Goal: Find contact information

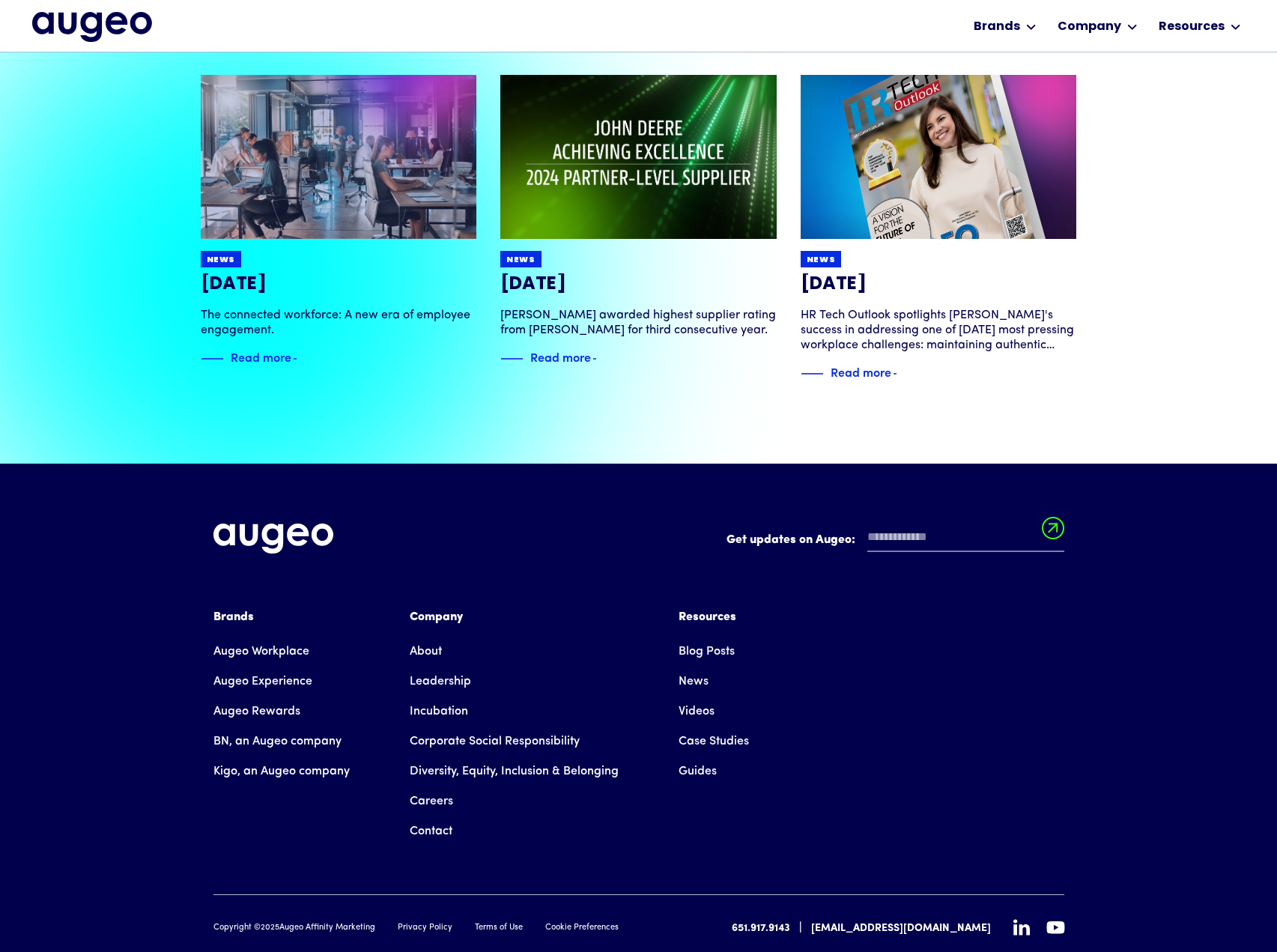
scroll to position [3411, 0]
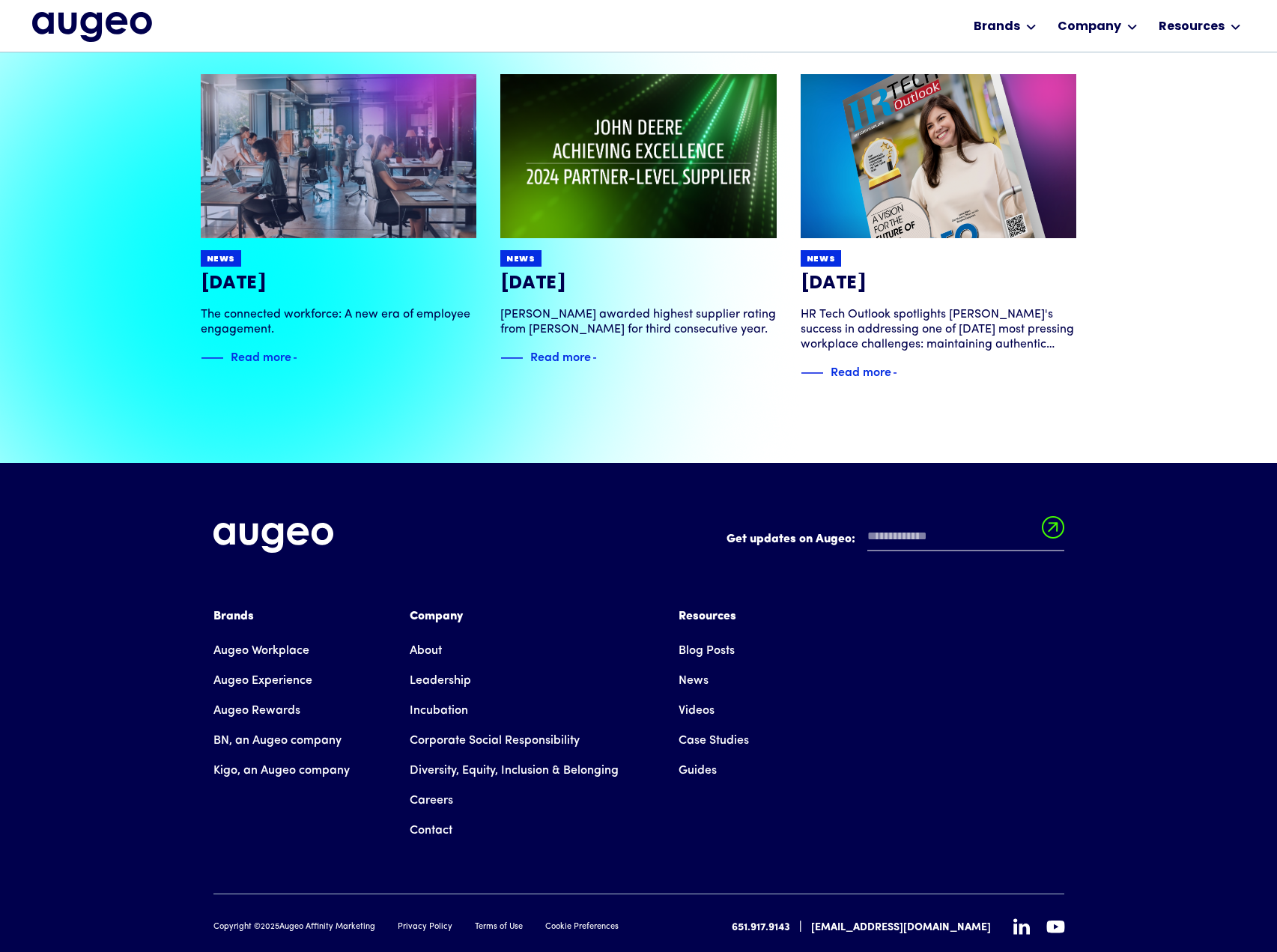
click at [428, 815] on link "Contact" at bounding box center [431, 830] width 43 height 30
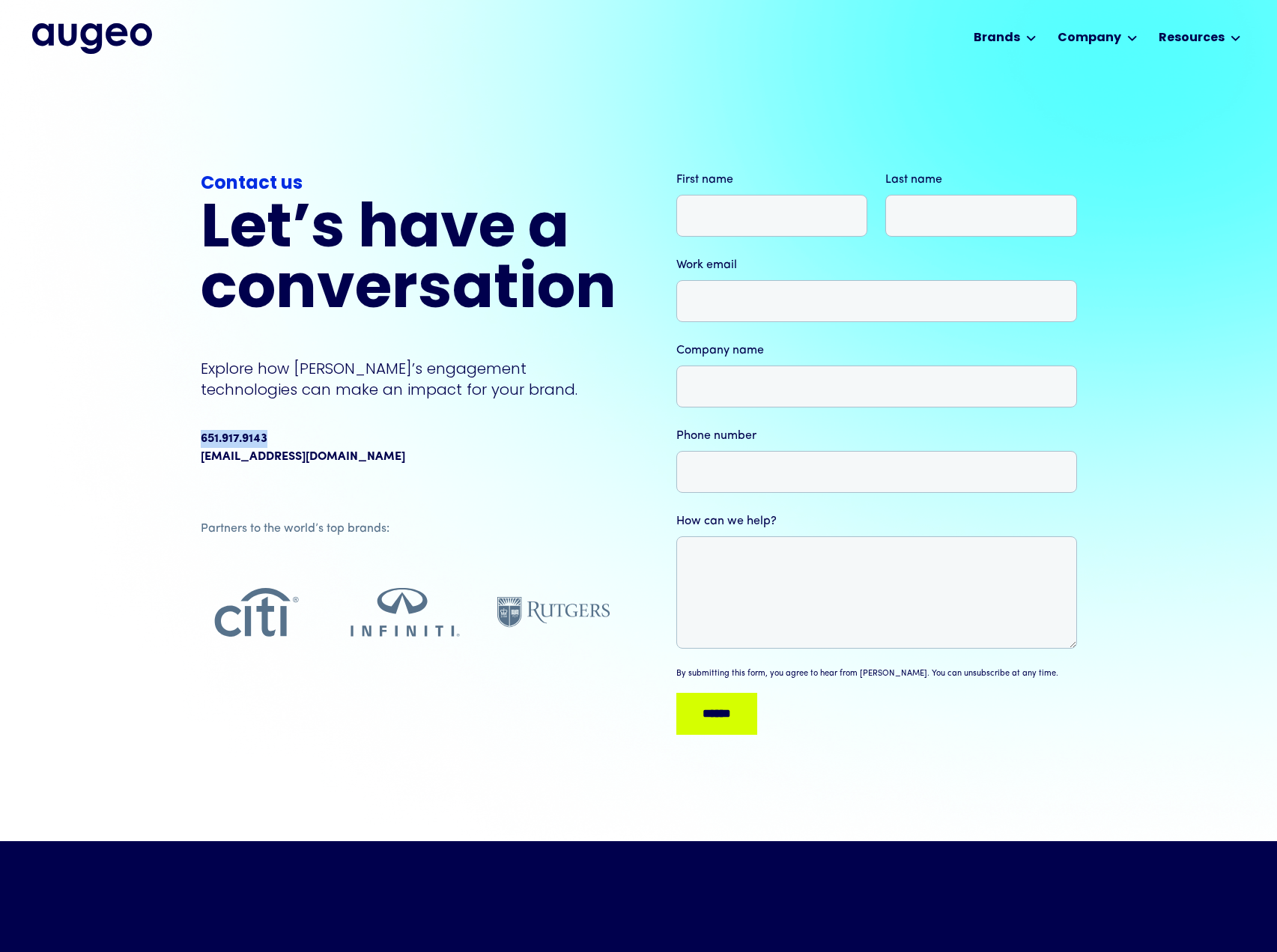
drag, startPoint x: 201, startPoint y: 435, endPoint x: 276, endPoint y: 428, distance: 75.3
click at [276, 428] on div "651.917.9143 info@augeomarketing.com" at bounding box center [409, 447] width 416 height 47
